Goal: Information Seeking & Learning: Learn about a topic

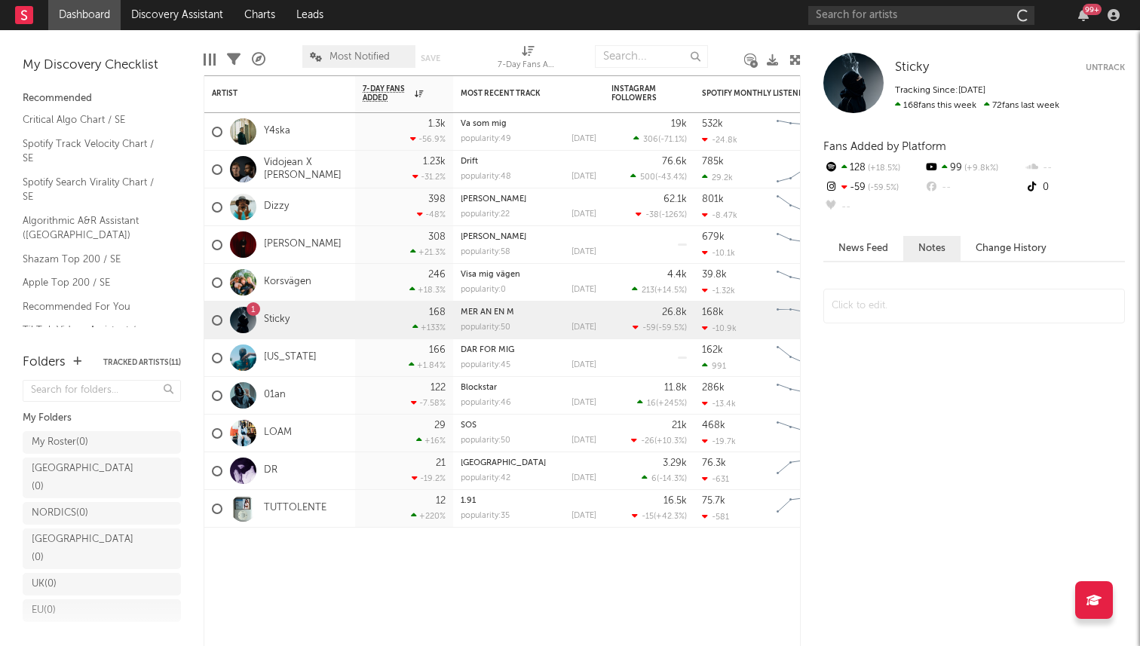
click at [897, 26] on div "99 +" at bounding box center [966, 15] width 317 height 30
click at [889, 18] on input "text" at bounding box center [921, 15] width 226 height 19
paste input "https://open.spotify.com/track/3Ew24P8ZiZKSAOHhCAMRcK?si=014fcfbcd9974f84"
type input "https://open.spotify.com/track/3Ew24P8ZiZKSAOHhCAMRcK?si=014fcfbcd9974f84"
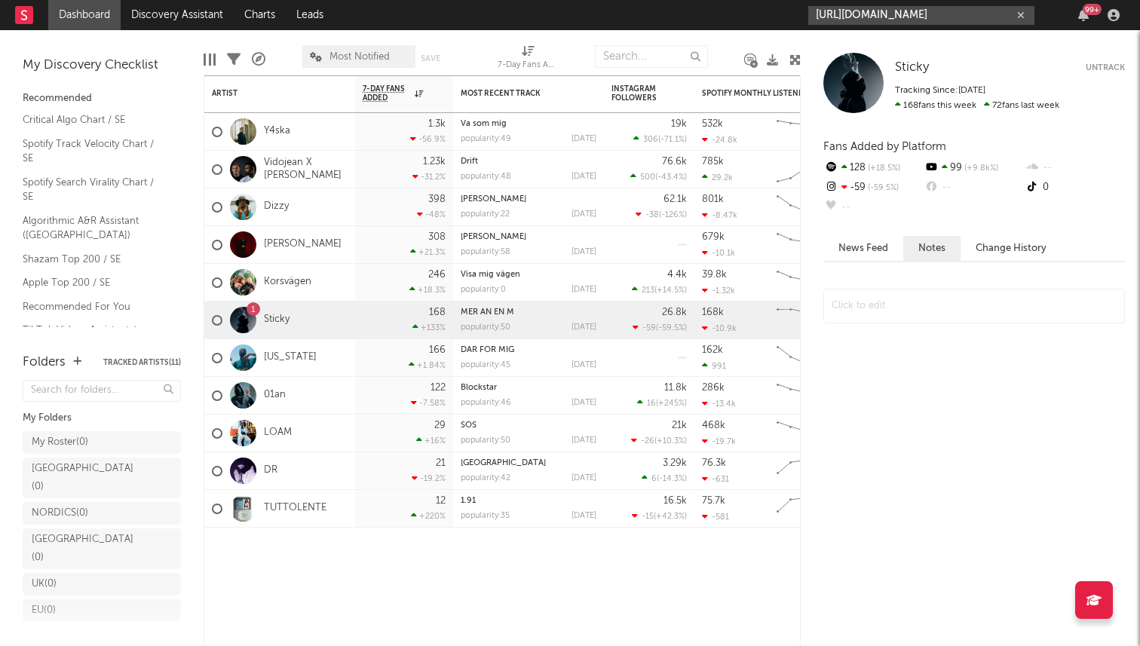
click at [970, 18] on input "https://open.spotify.com/track/3Ew24P8ZiZKSAOHhCAMRcK?si=014fcfbcd9974f84" at bounding box center [921, 15] width 226 height 19
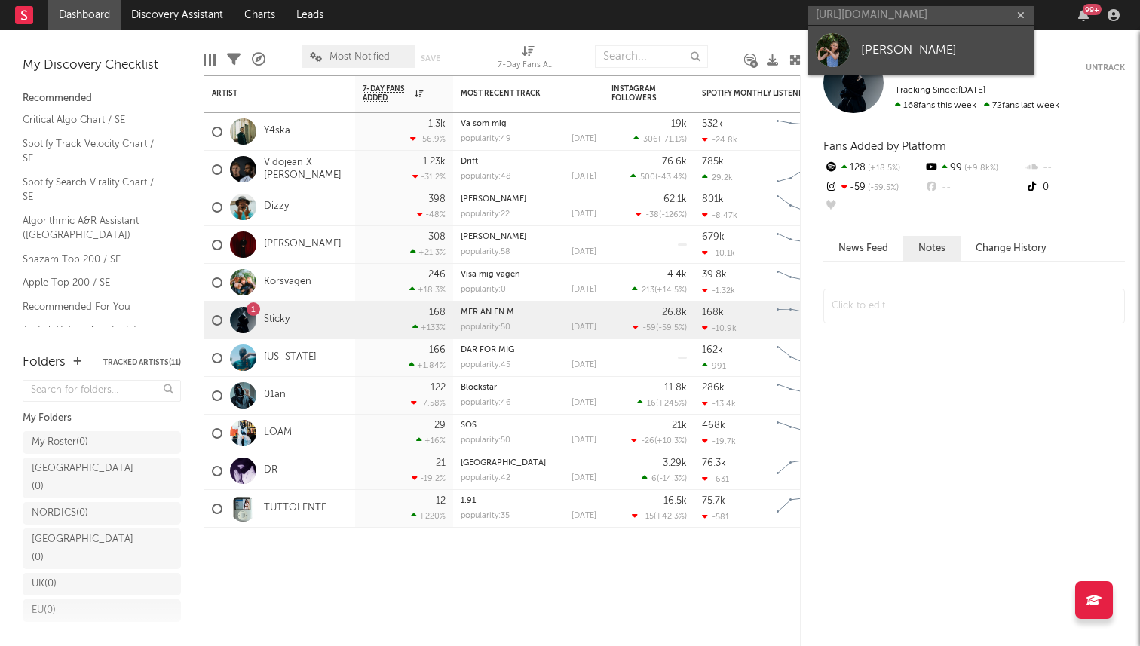
scroll to position [0, 0]
click at [932, 38] on link "Annabel Hammarström" at bounding box center [921, 50] width 226 height 49
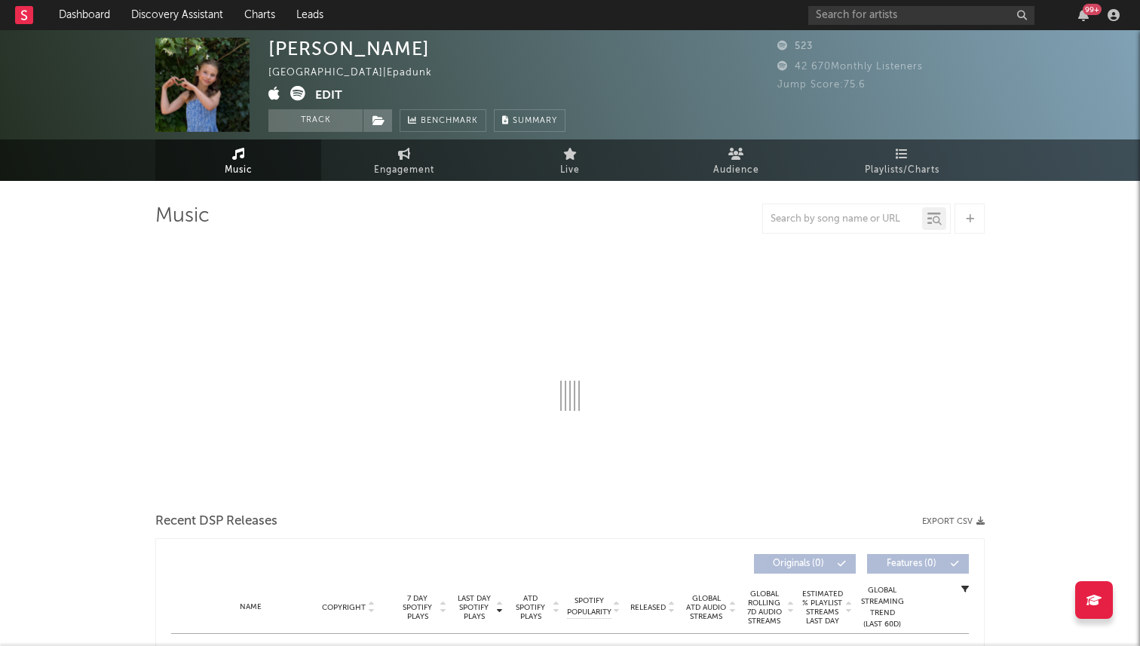
select select "1w"
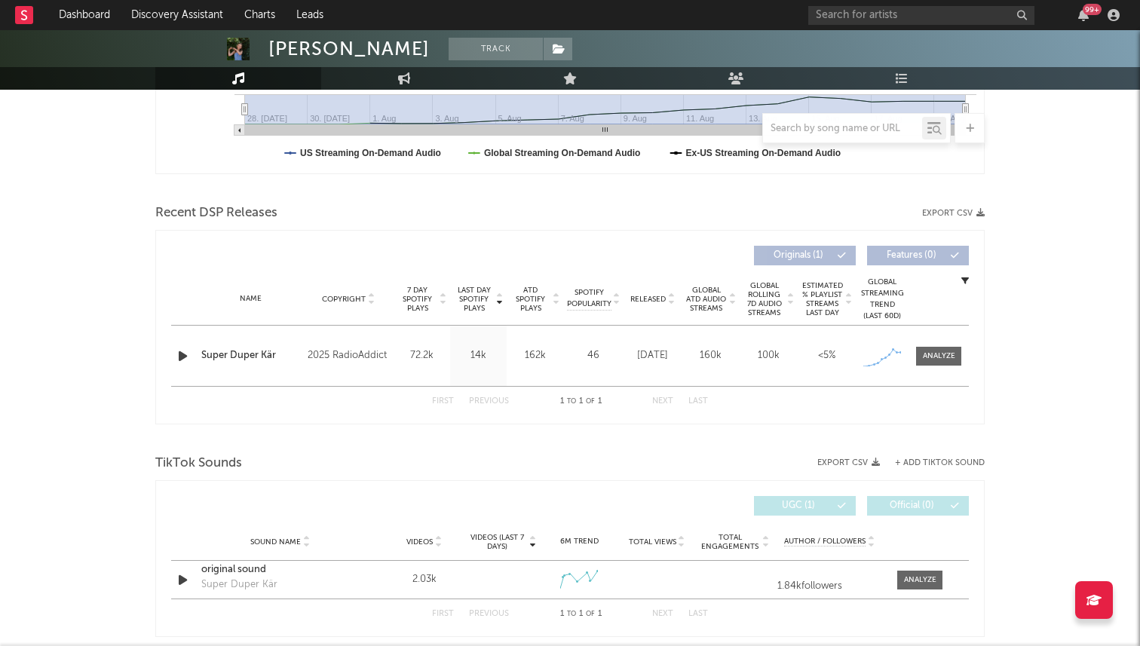
scroll to position [490, 0]
